Goal: Information Seeking & Learning: Learn about a topic

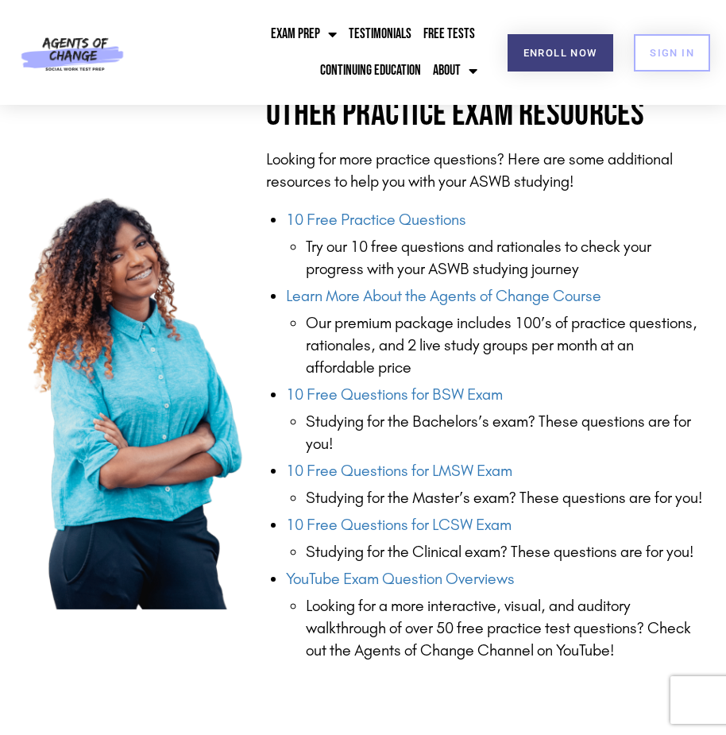
scroll to position [1451, 0]
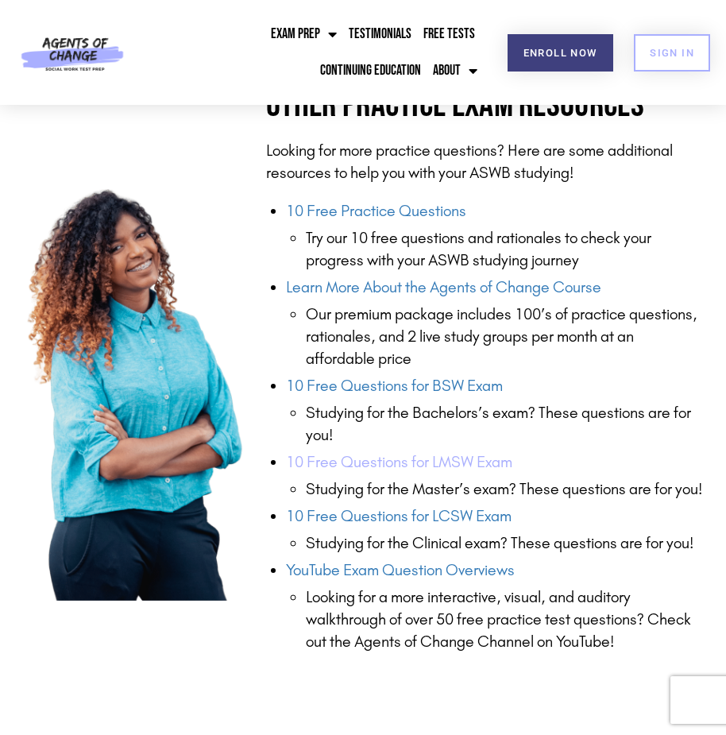
click at [437, 456] on link "10 Free Questions for LMSW Exam" at bounding box center [399, 461] width 226 height 19
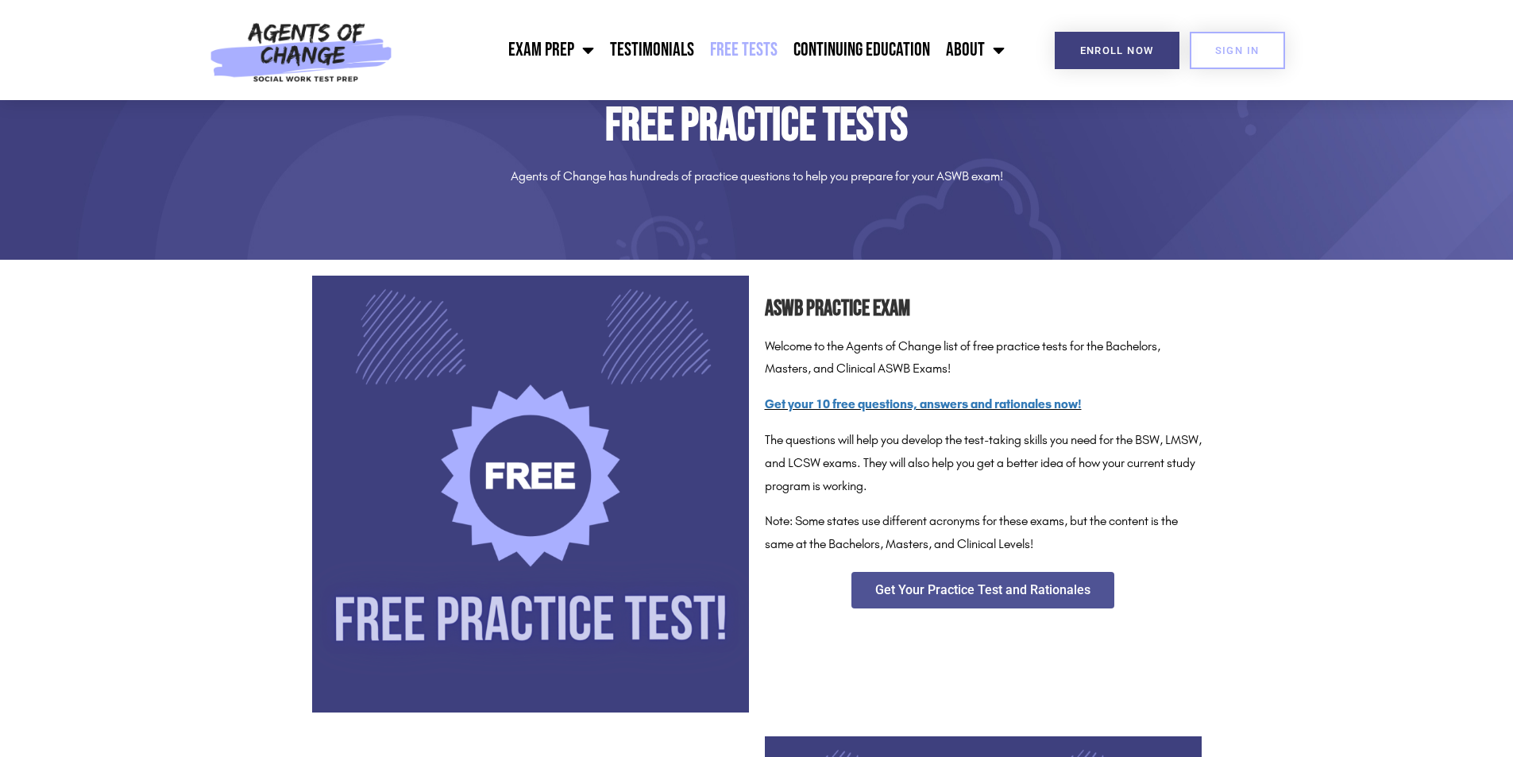
scroll to position [111, 0]
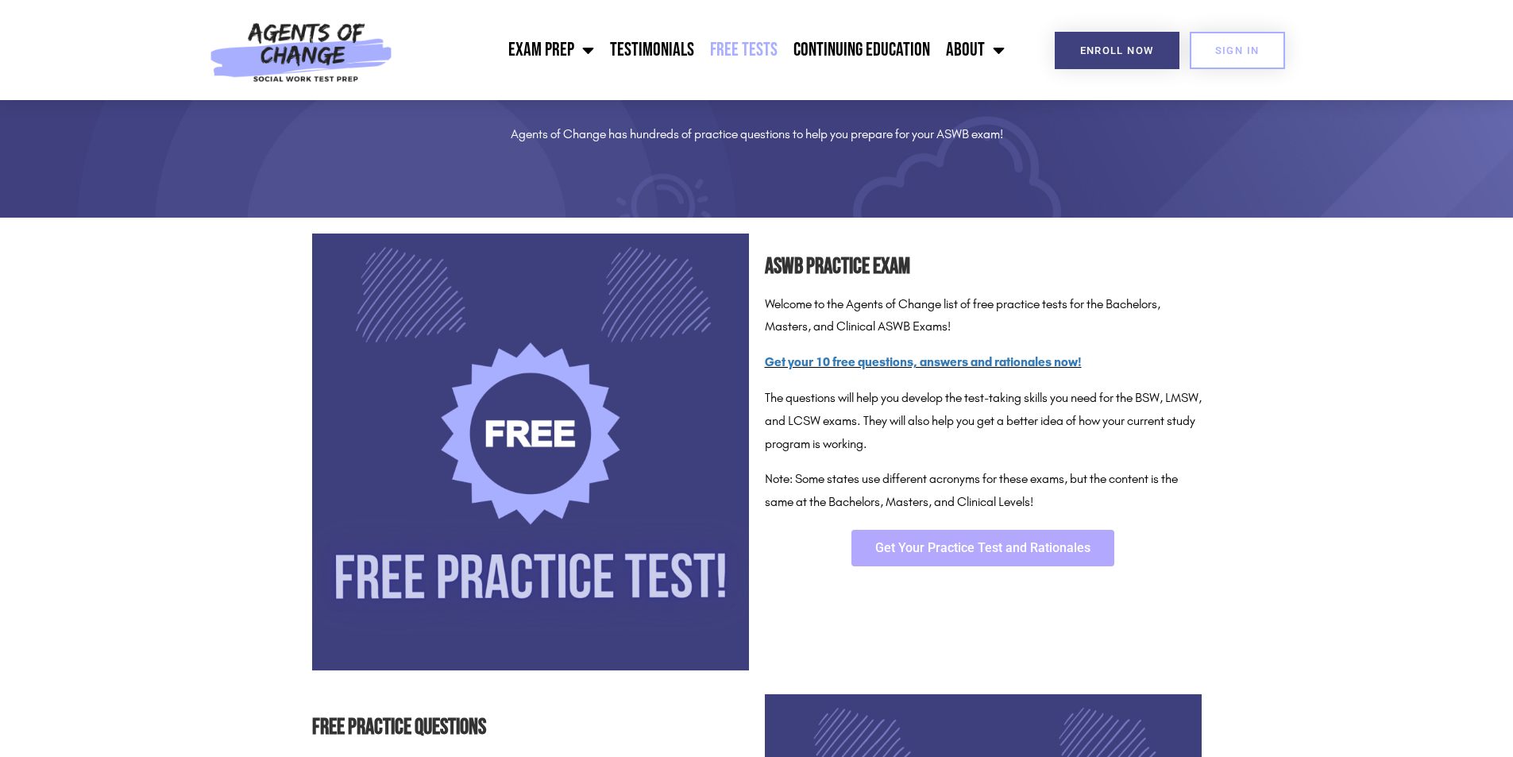
click at [725, 547] on span "Get Your Practice Test and Rationales" at bounding box center [982, 548] width 215 height 13
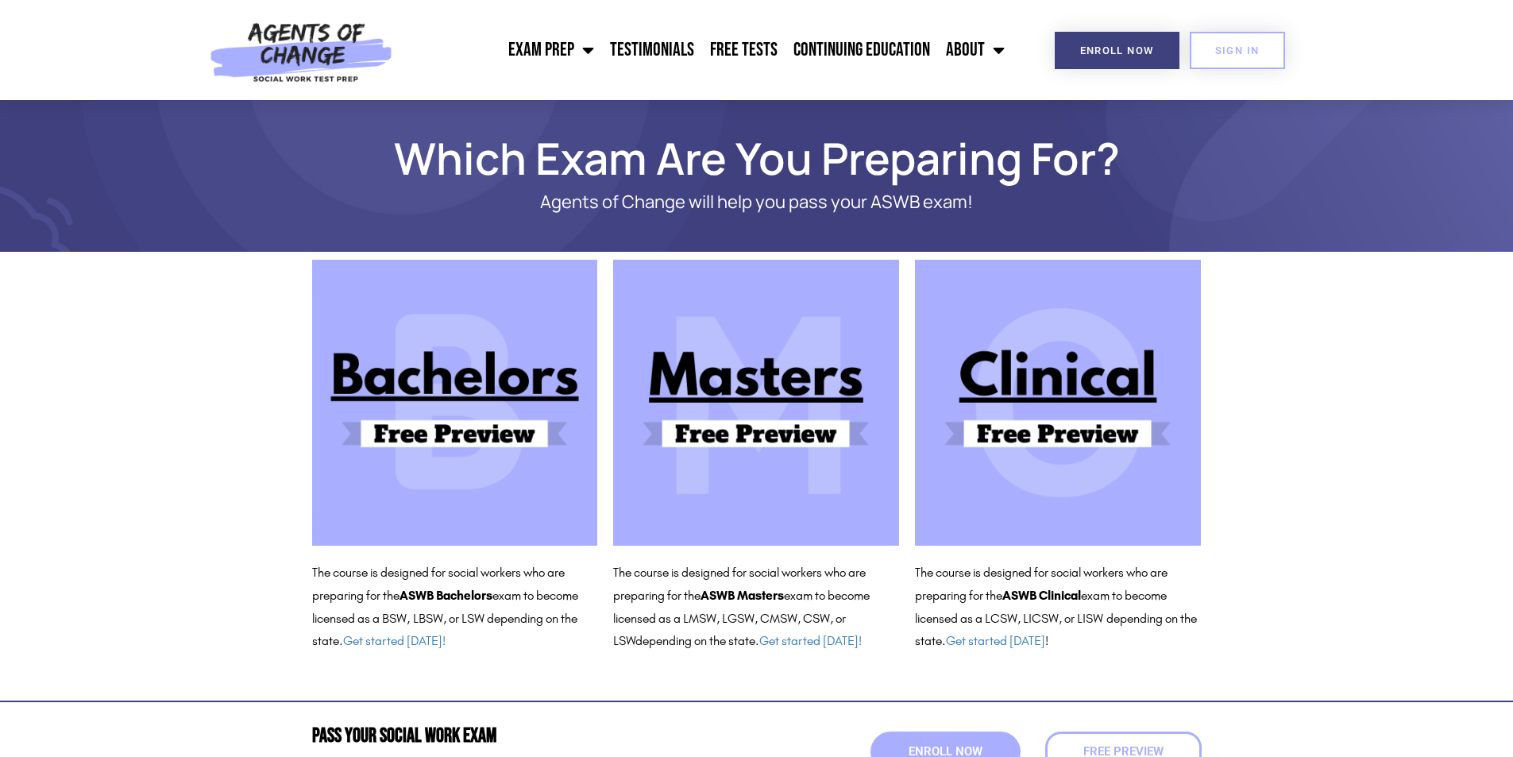
click at [766, 435] on img at bounding box center [756, 403] width 286 height 286
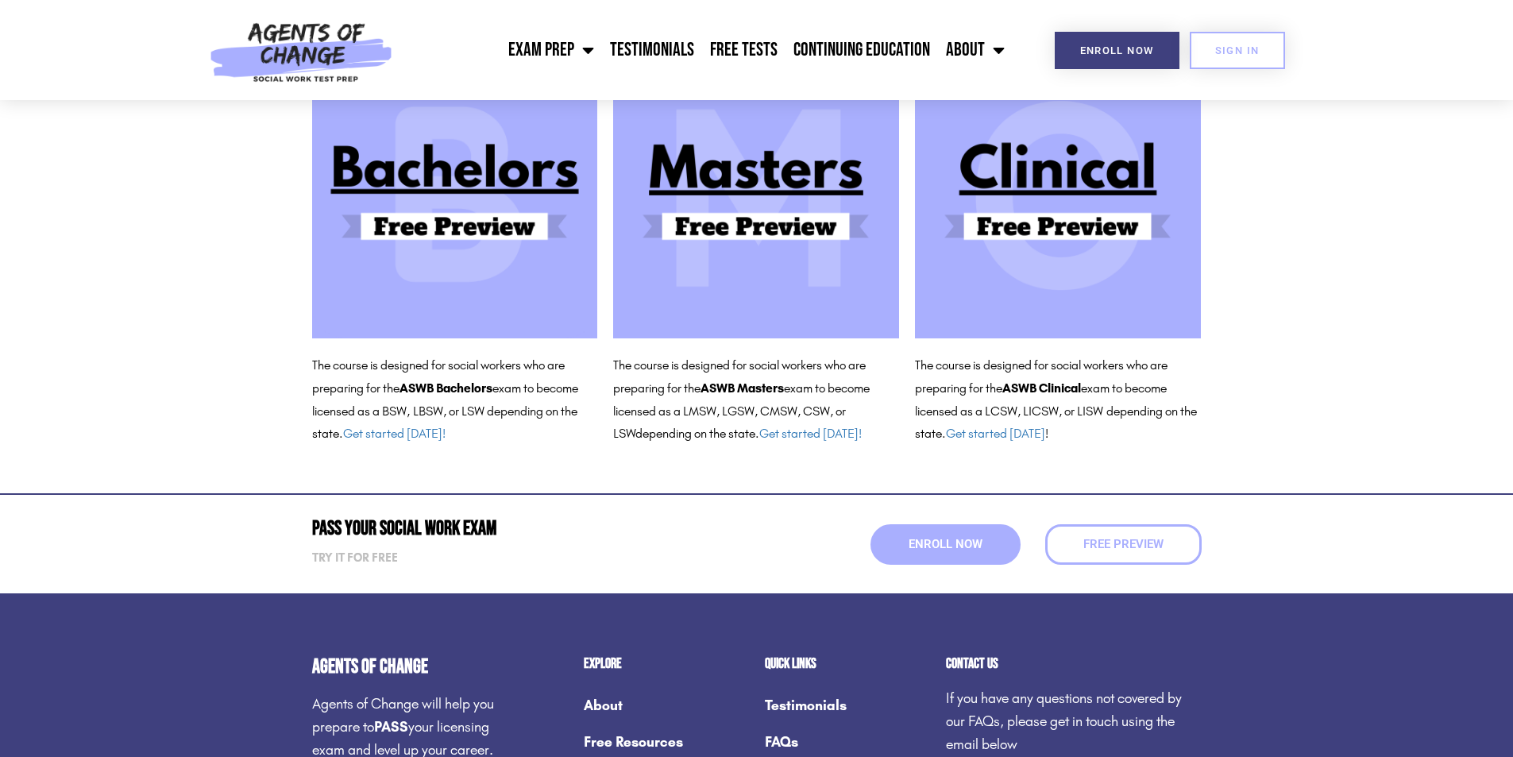
scroll to position [206, 0]
